Goal: Navigation & Orientation: Find specific page/section

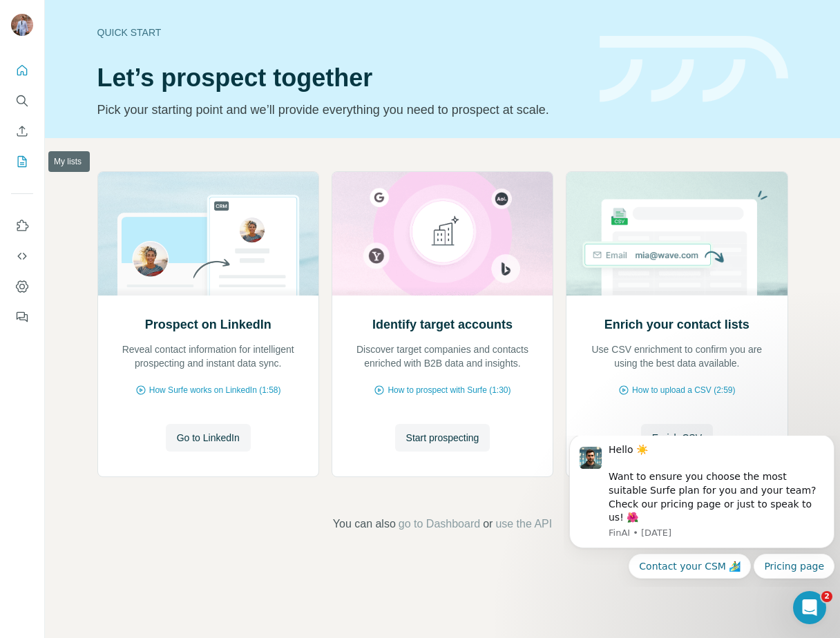
click at [21, 159] on icon "My lists" at bounding box center [22, 162] width 14 height 14
click at [19, 165] on icon "My lists" at bounding box center [22, 162] width 14 height 14
click at [21, 165] on icon "My lists" at bounding box center [22, 162] width 14 height 14
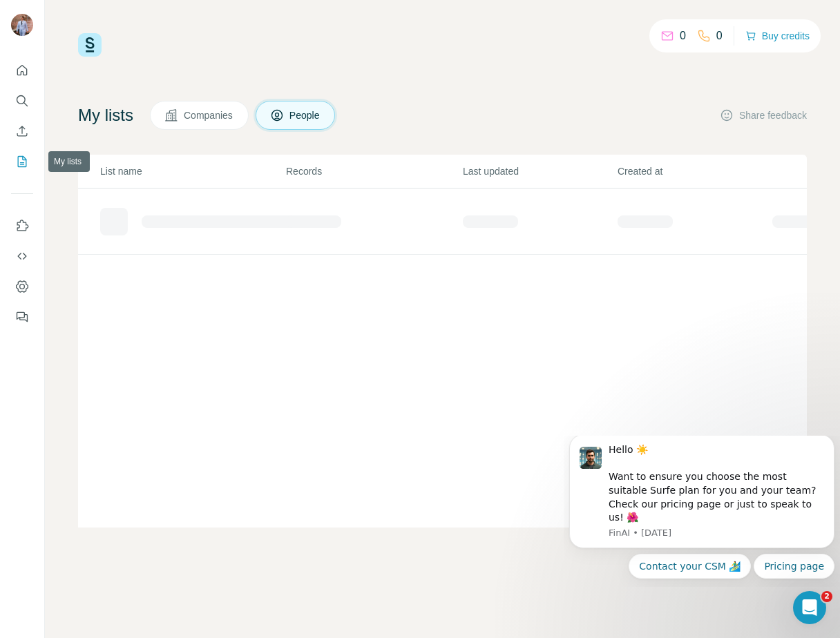
click at [21, 165] on icon "My lists" at bounding box center [22, 162] width 14 height 14
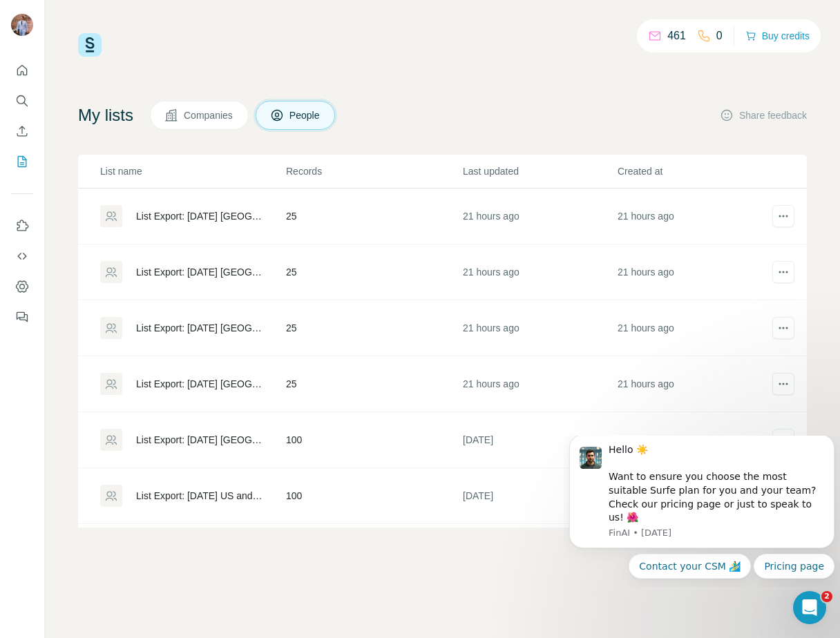
click at [187, 215] on div "List Export: [DATE] [GEOGRAPHIC_DATA] - [DATE] 13:44" at bounding box center [199, 216] width 126 height 14
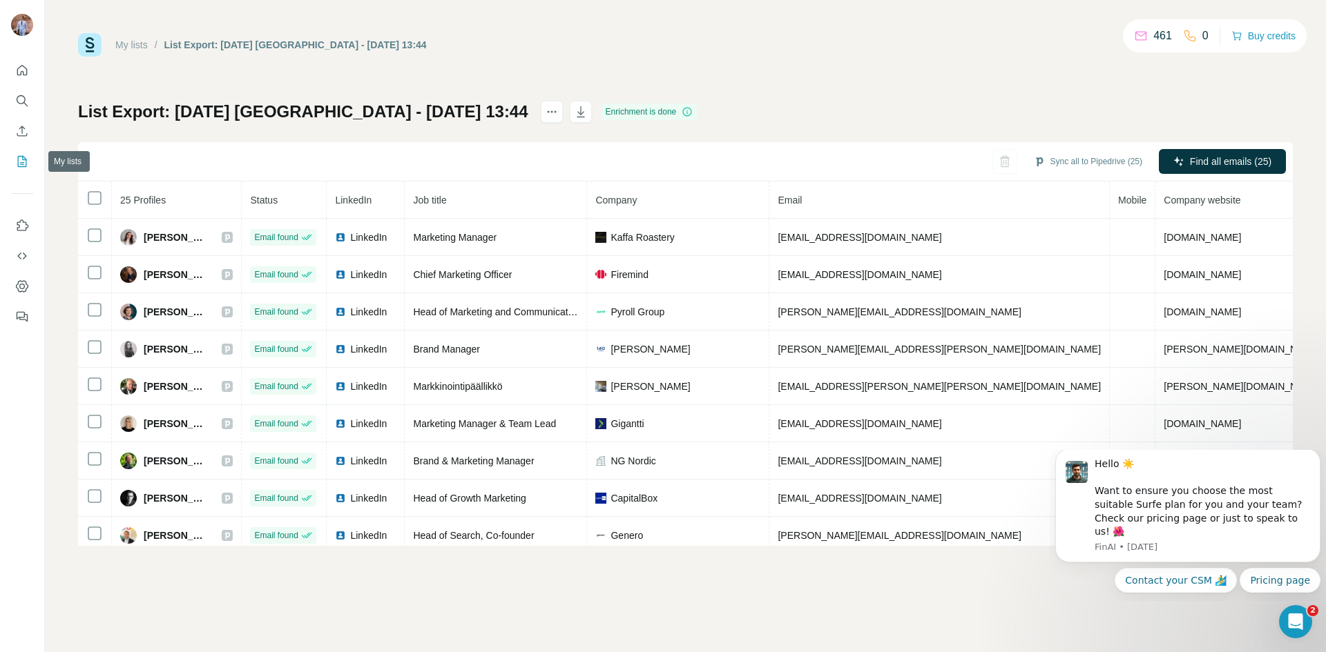
click at [20, 164] on icon "My lists" at bounding box center [22, 162] width 14 height 14
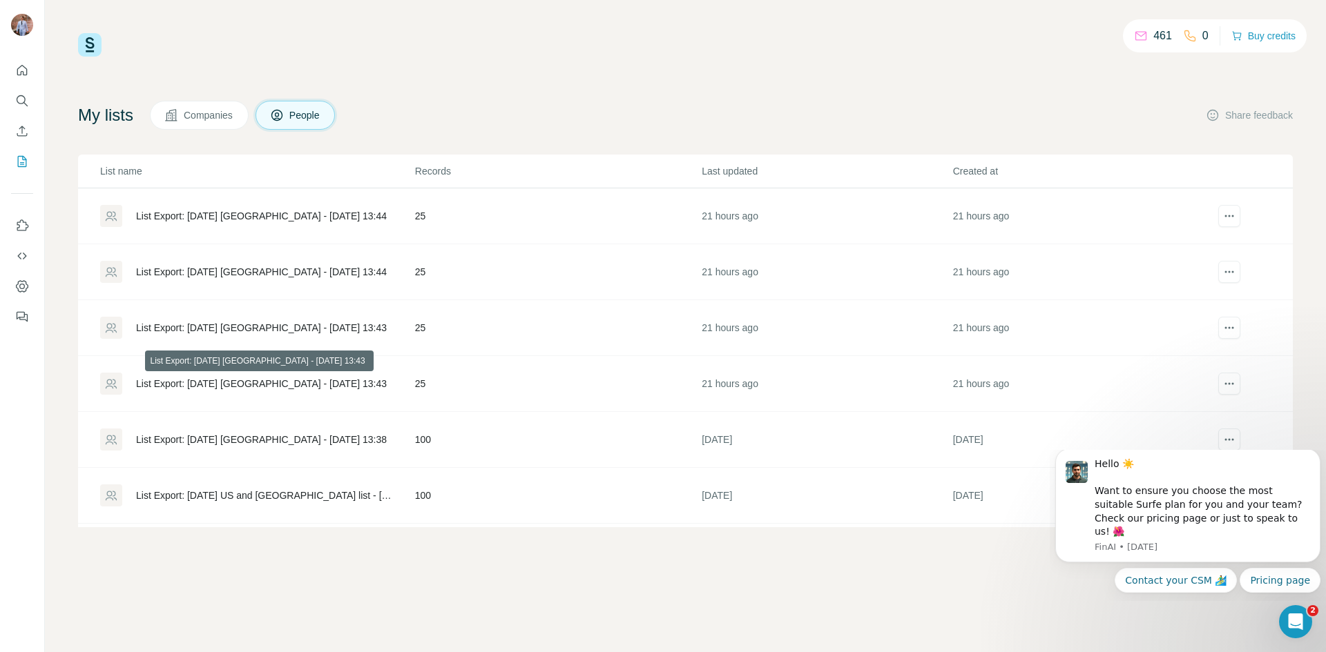
click at [246, 385] on div "List Export: [DATE] [GEOGRAPHIC_DATA] - [DATE] 13:43" at bounding box center [261, 384] width 251 height 14
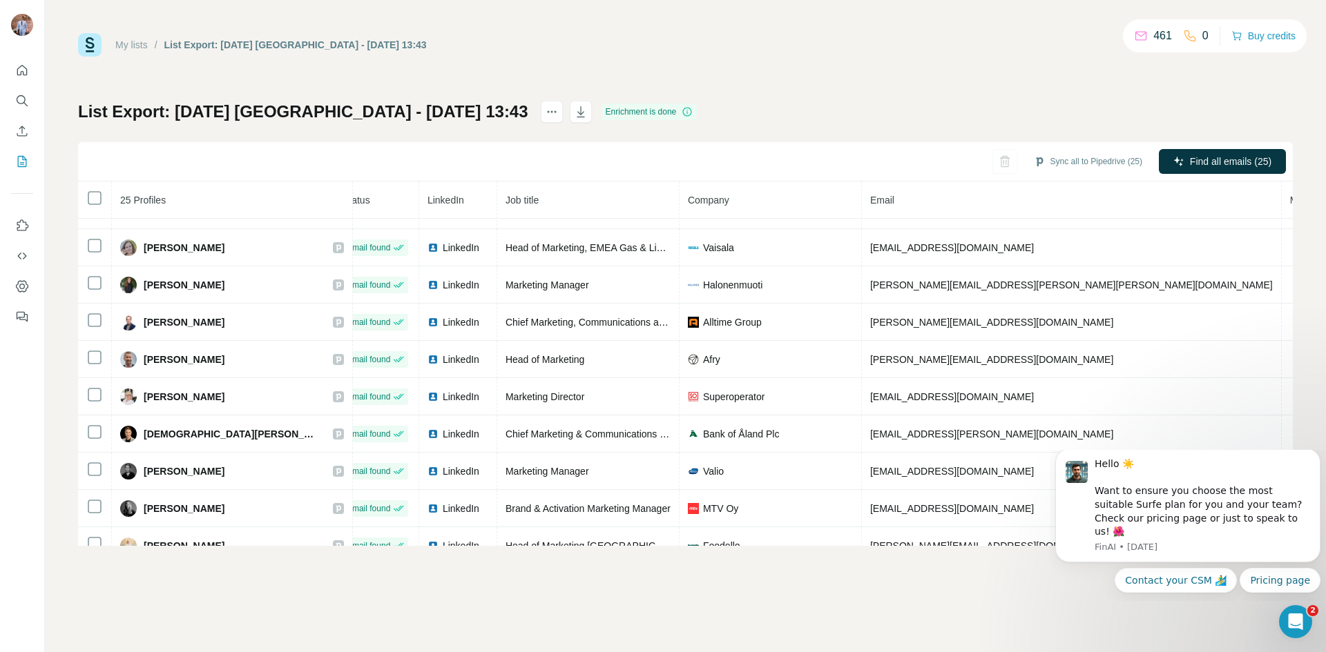
scroll to position [0, 19]
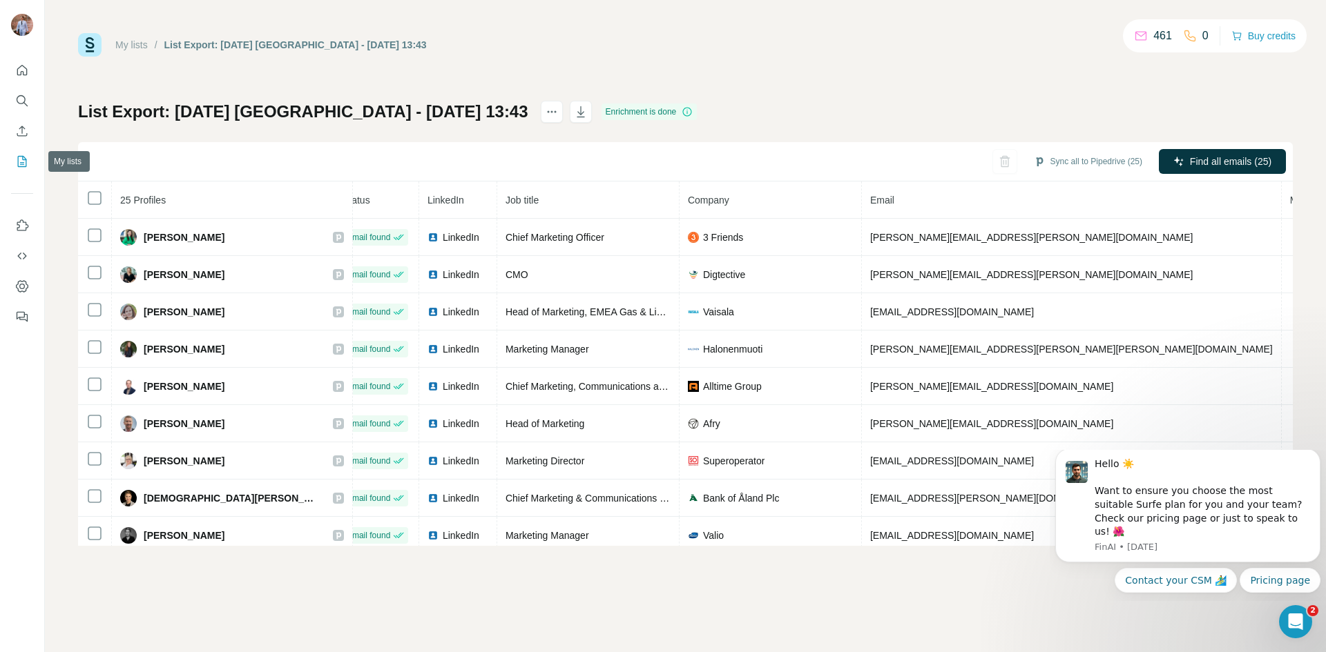
click at [16, 166] on icon "My lists" at bounding box center [22, 162] width 14 height 14
click at [22, 162] on icon "My lists" at bounding box center [22, 162] width 14 height 14
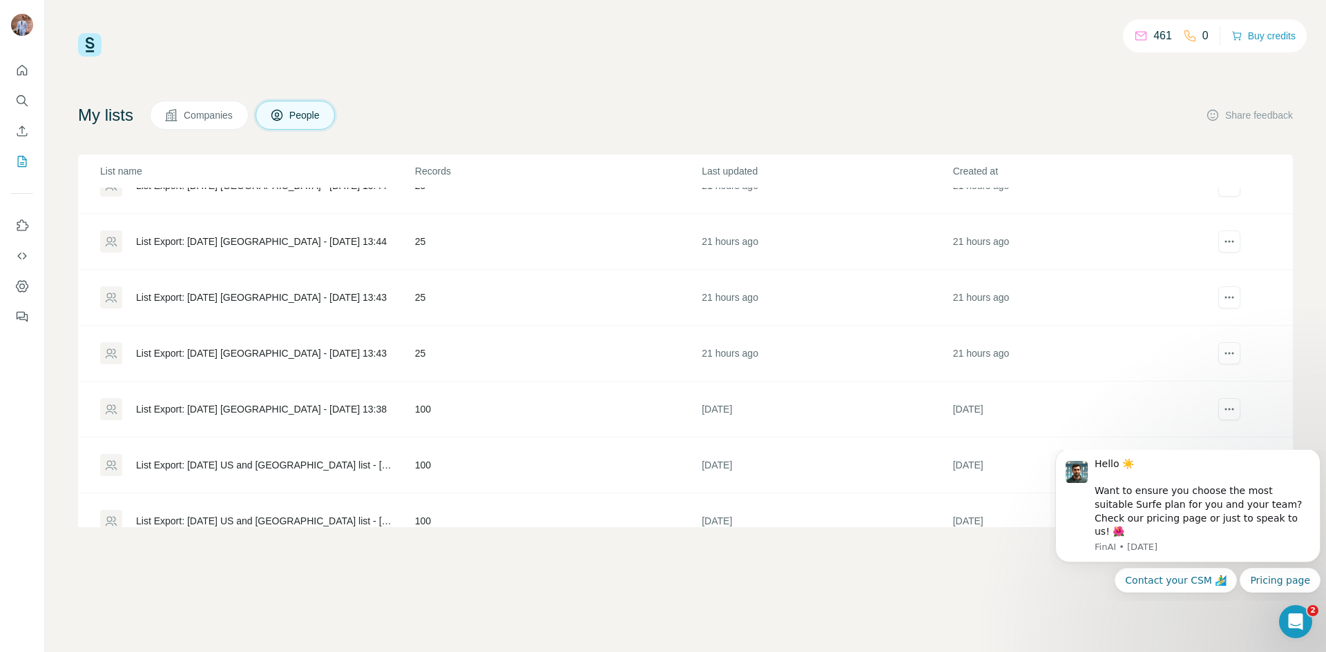
scroll to position [52, 0]
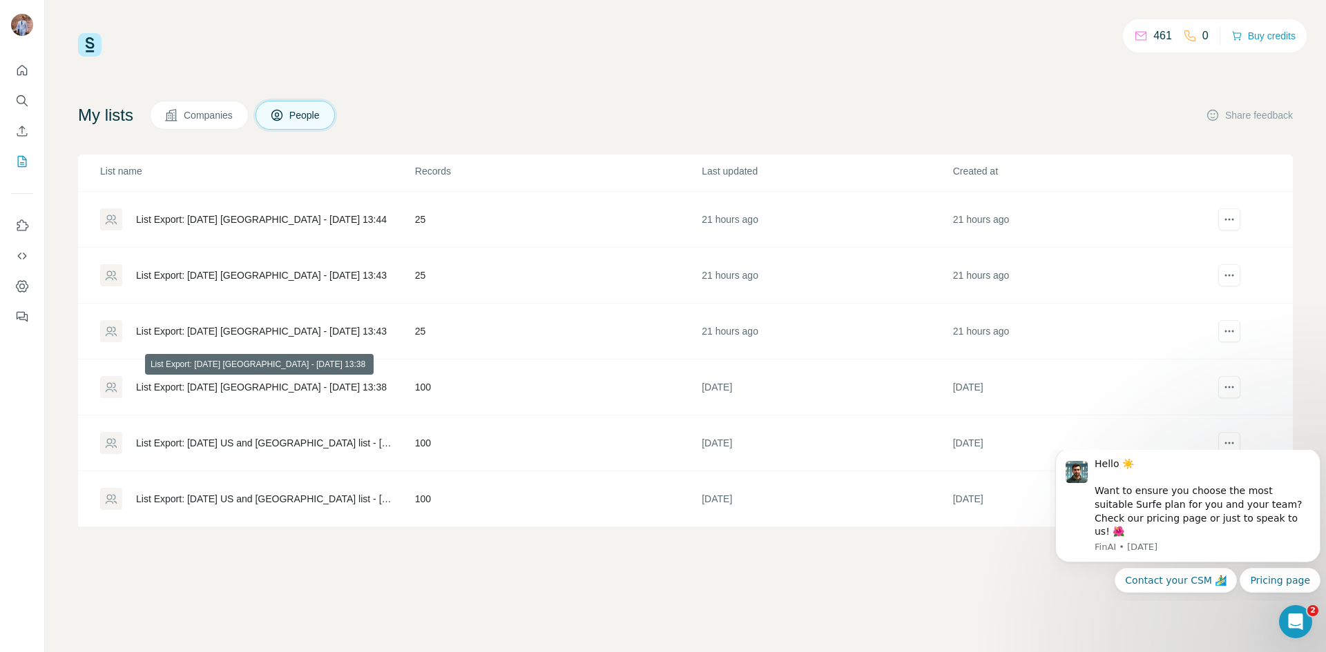
click at [273, 391] on div "List Export: [DATE] [GEOGRAPHIC_DATA] - [DATE] 13:38" at bounding box center [261, 387] width 251 height 14
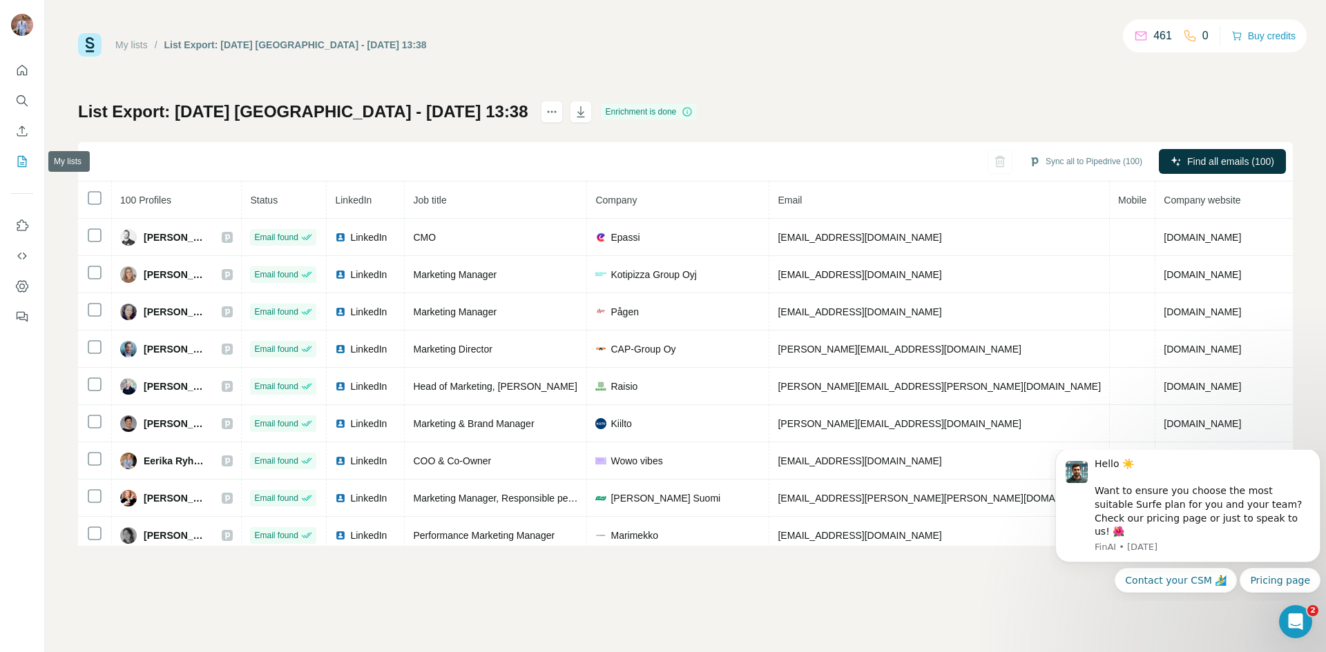
click at [22, 168] on icon "My lists" at bounding box center [22, 162] width 14 height 14
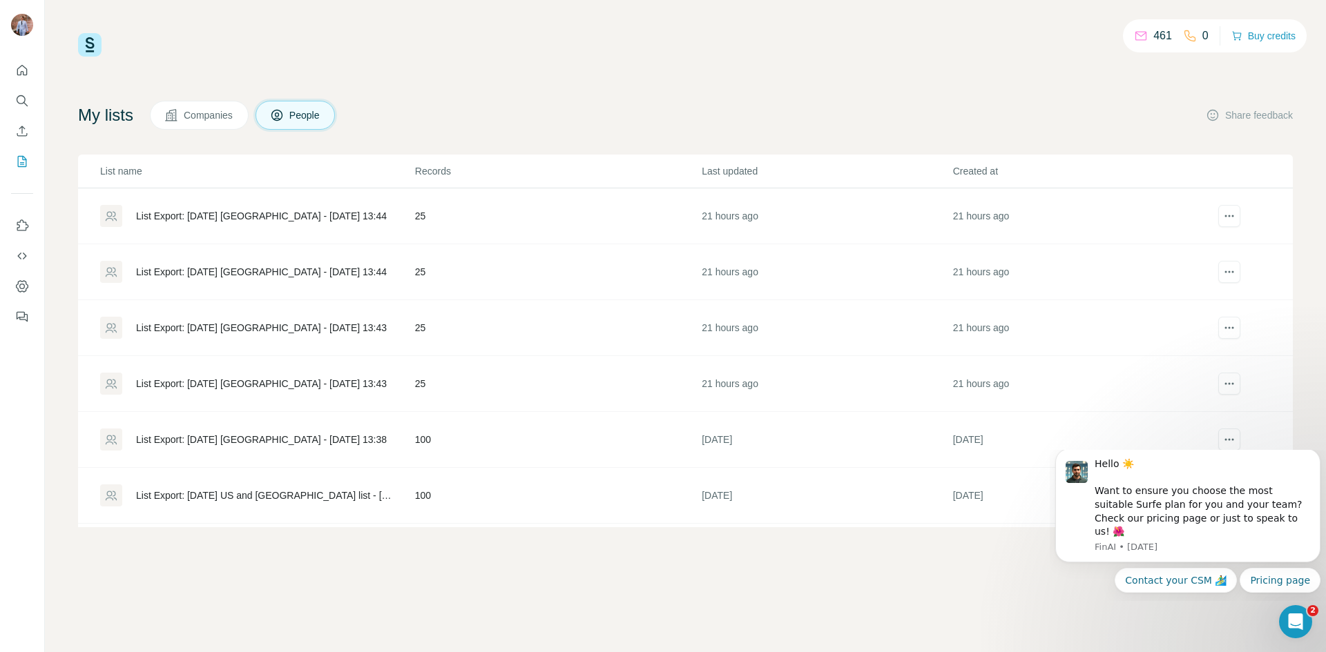
scroll to position [52, 0]
click at [301, 443] on div "List Export: [DATE] US and [GEOGRAPHIC_DATA] list - [DATE] 09:09" at bounding box center [263, 443] width 255 height 14
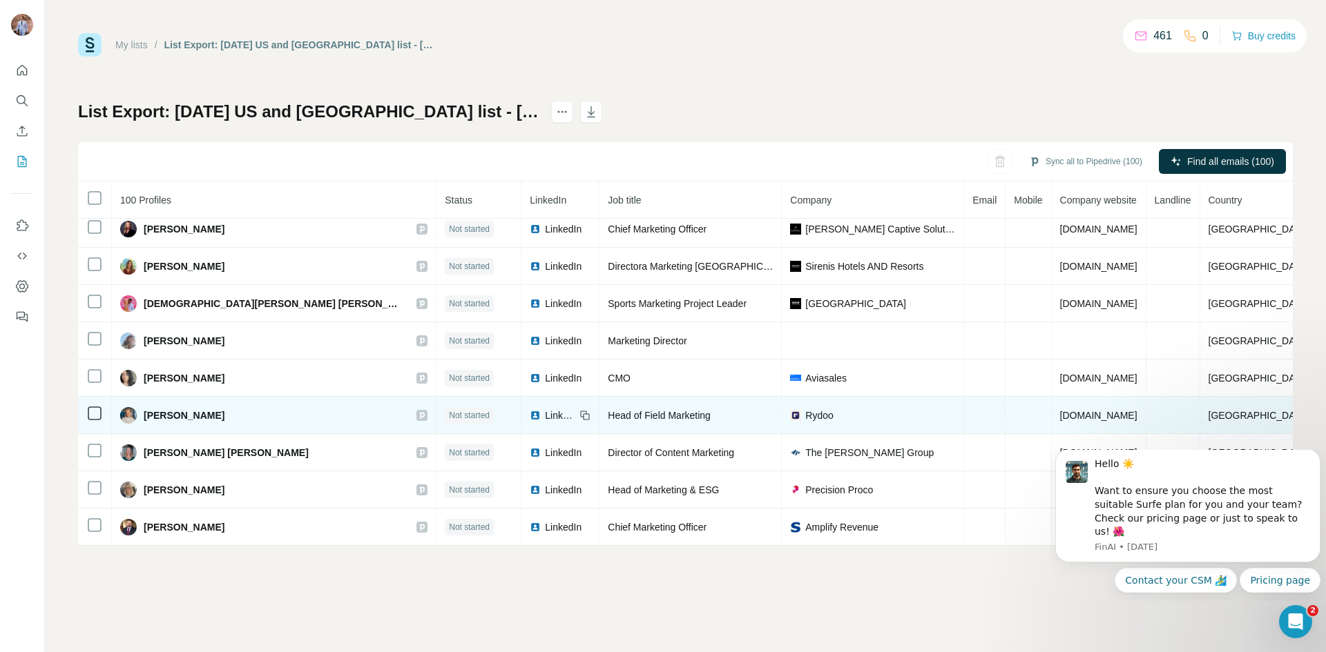
click at [692, 453] on td "Director of Content Marketing" at bounding box center [690, 452] width 182 height 37
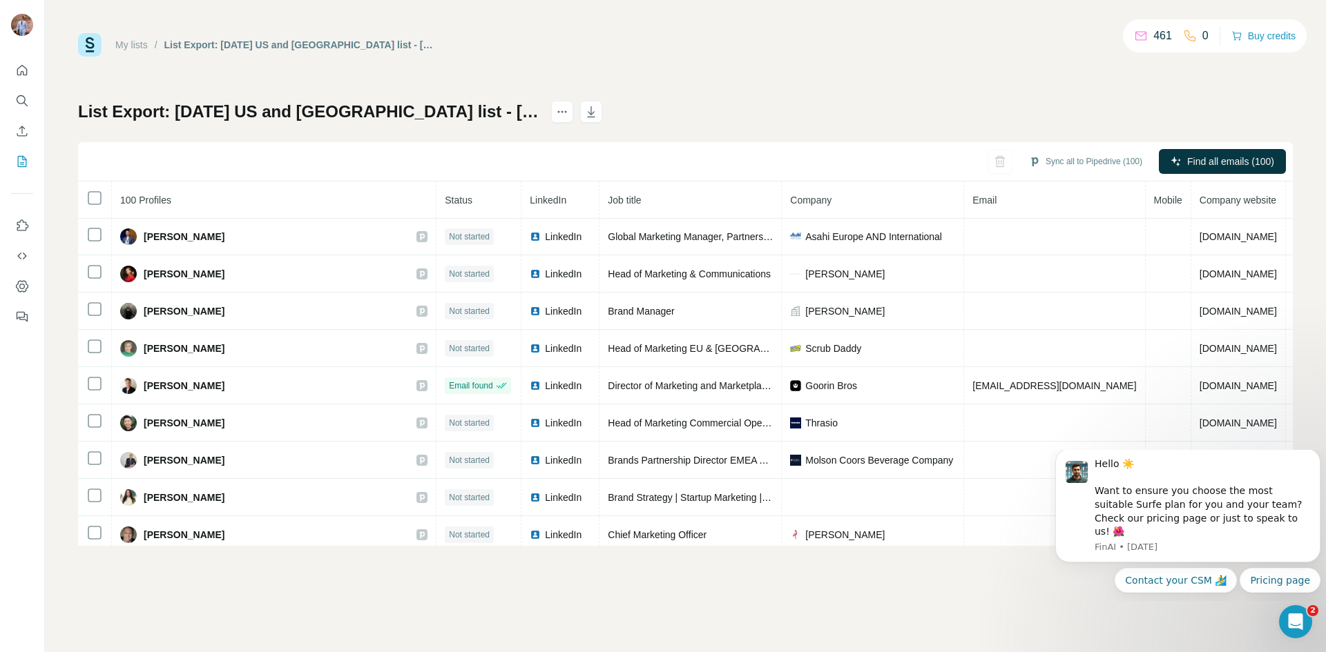
scroll to position [791, 0]
